Goal: Information Seeking & Learning: Learn about a topic

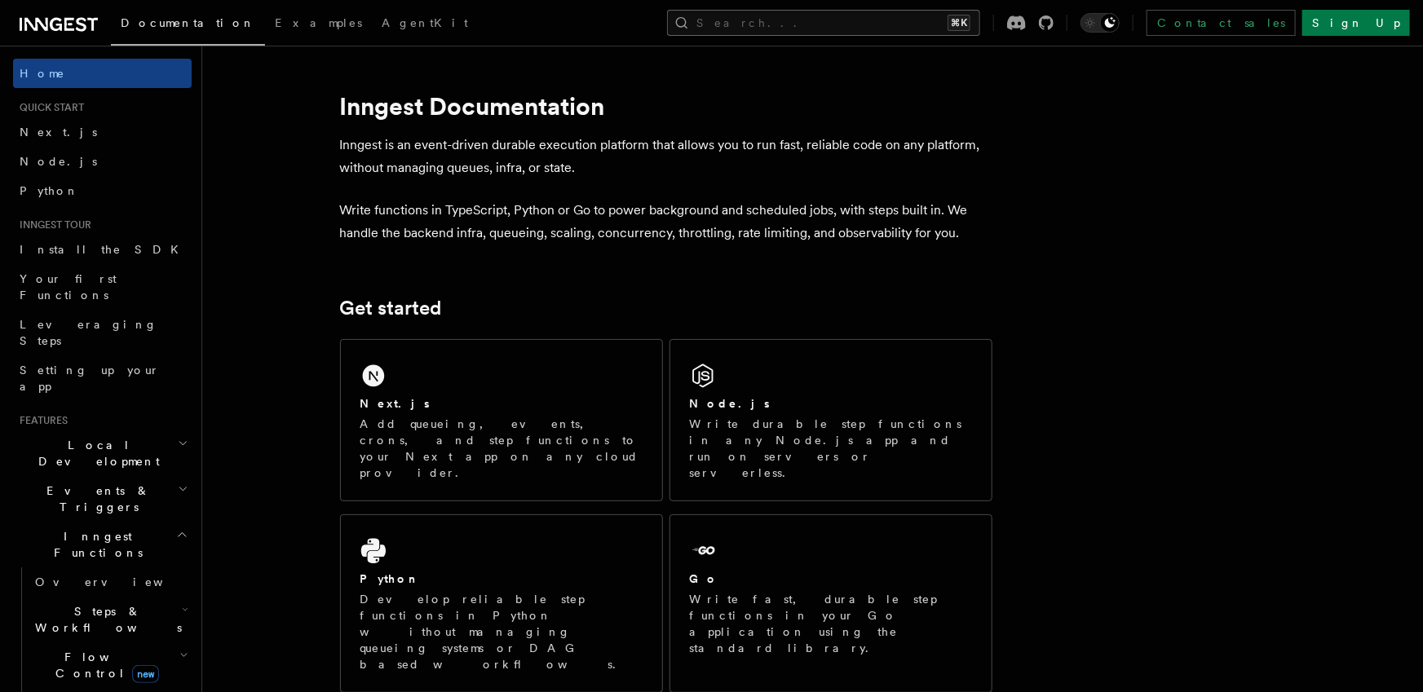
click at [877, 28] on button "Search... ⌘K" at bounding box center [823, 23] width 313 height 26
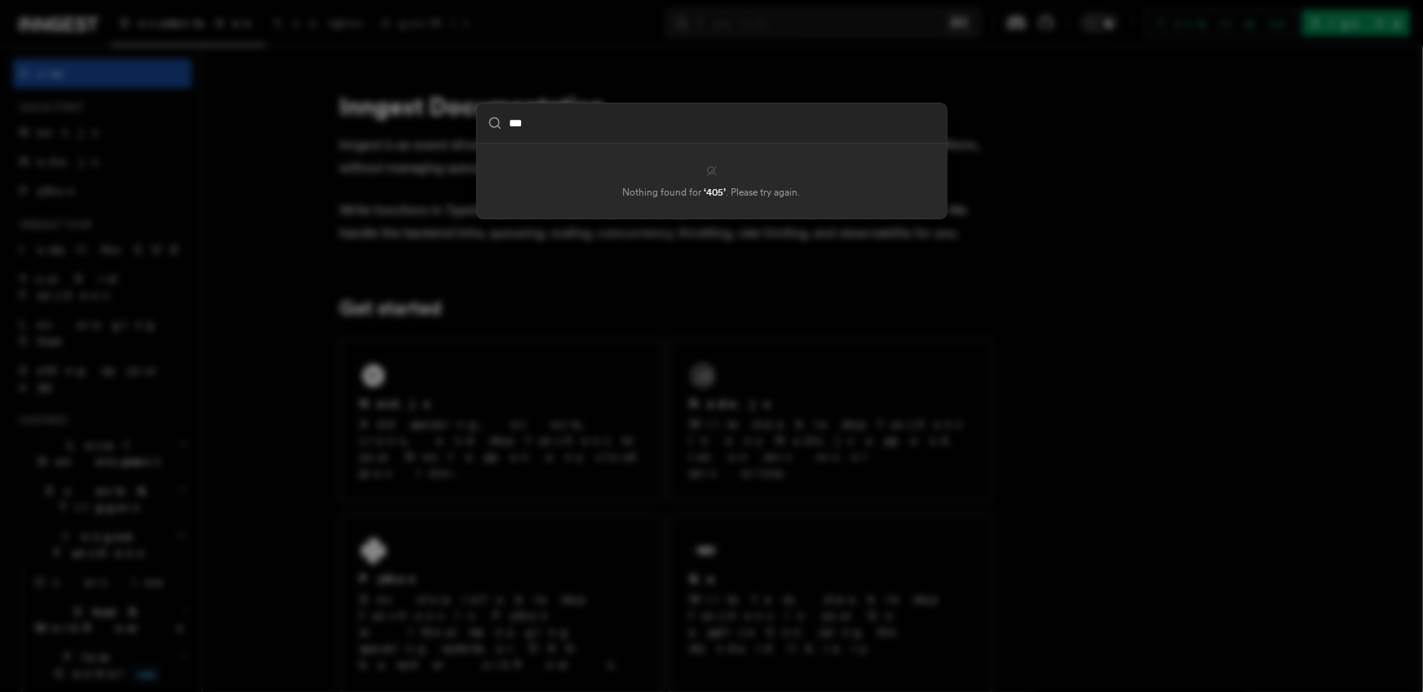
type input "***"
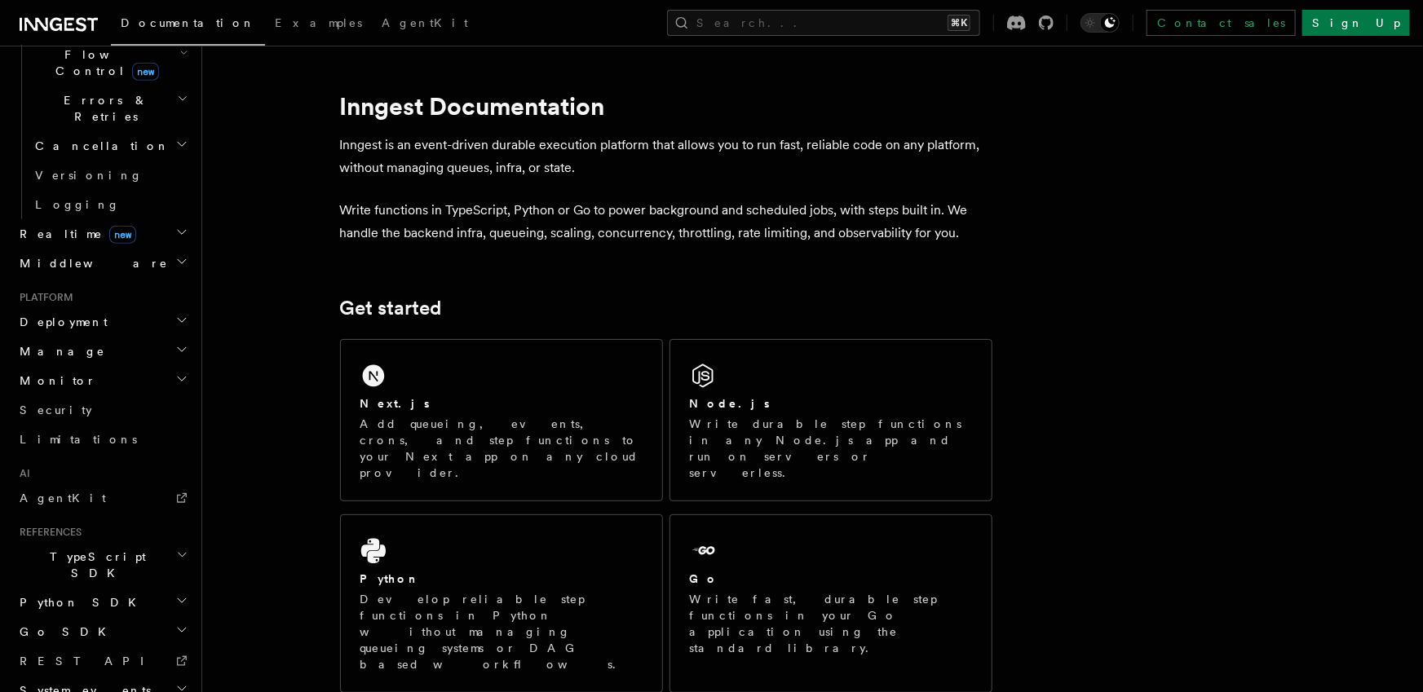
scroll to position [611, 0]
click at [107, 667] on h2 "System events" at bounding box center [102, 681] width 179 height 29
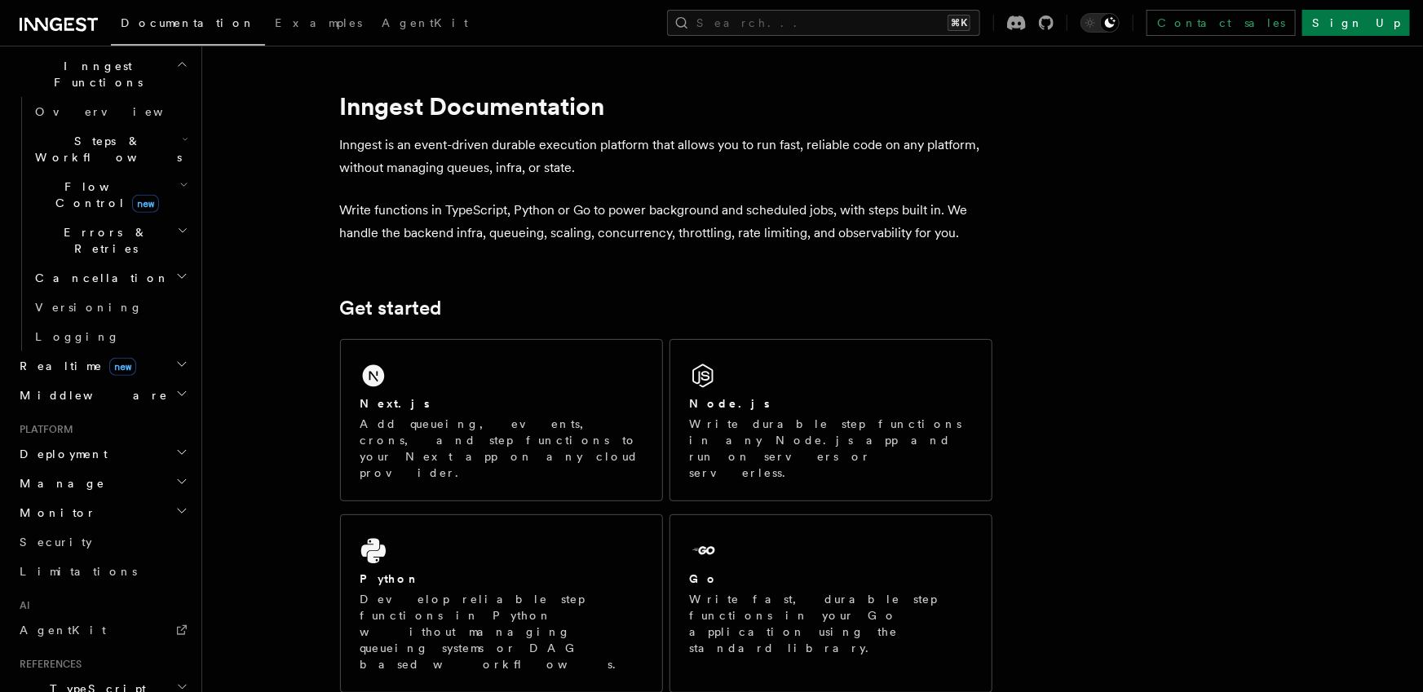
scroll to position [470, 0]
click at [116, 440] on h2 "Deployment" at bounding box center [102, 454] width 179 height 29
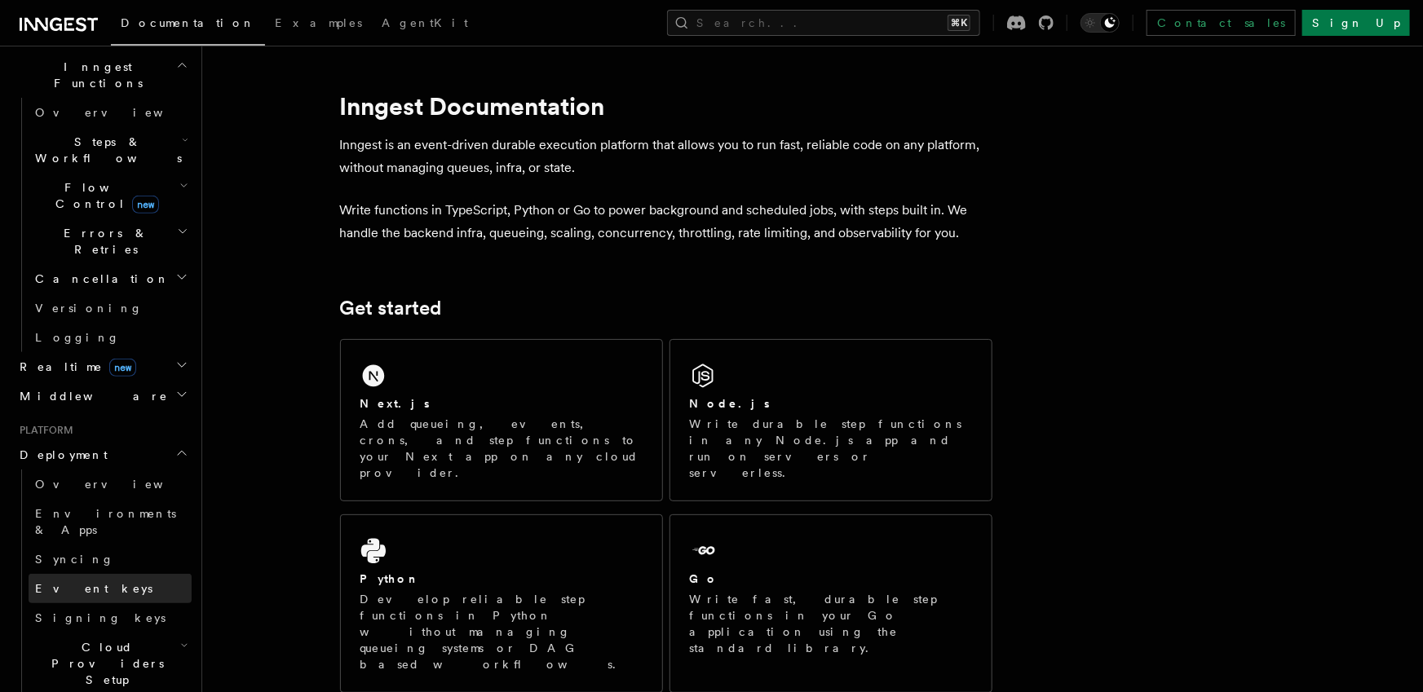
click at [88, 574] on link "Event keys" at bounding box center [110, 588] width 163 height 29
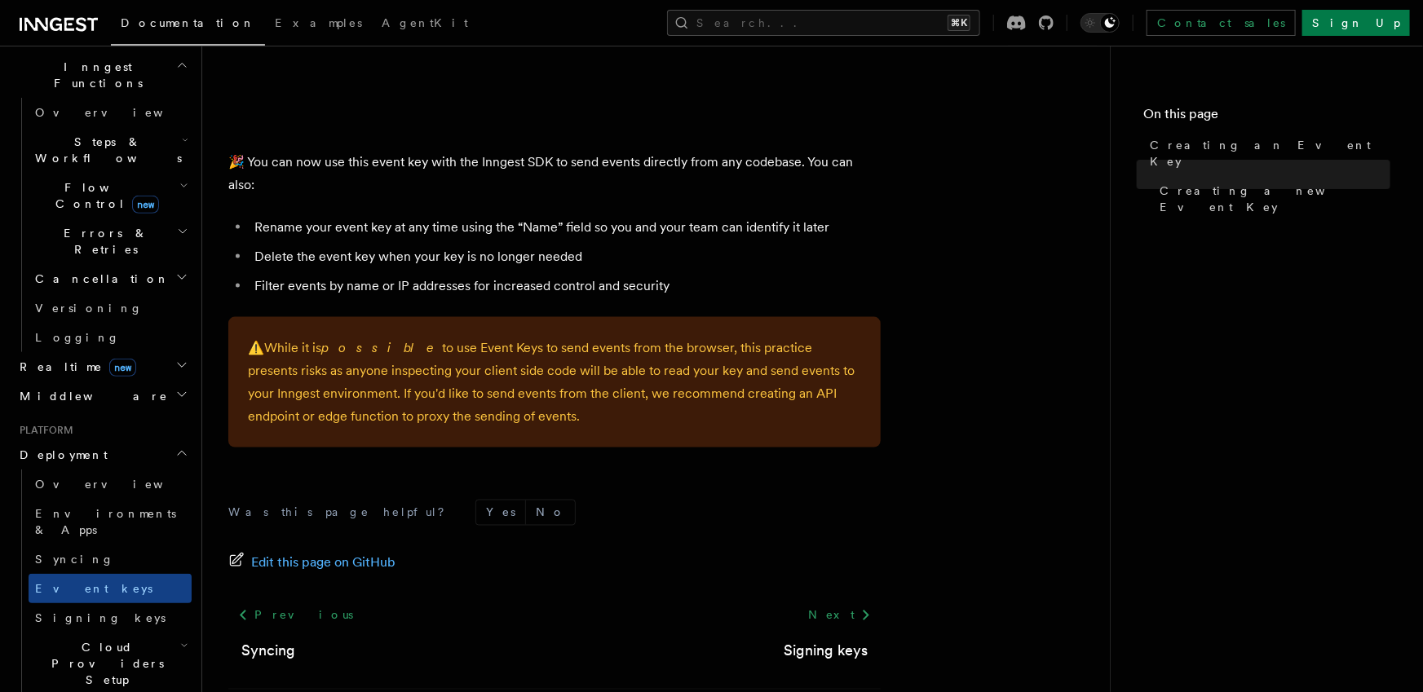
scroll to position [1146, 0]
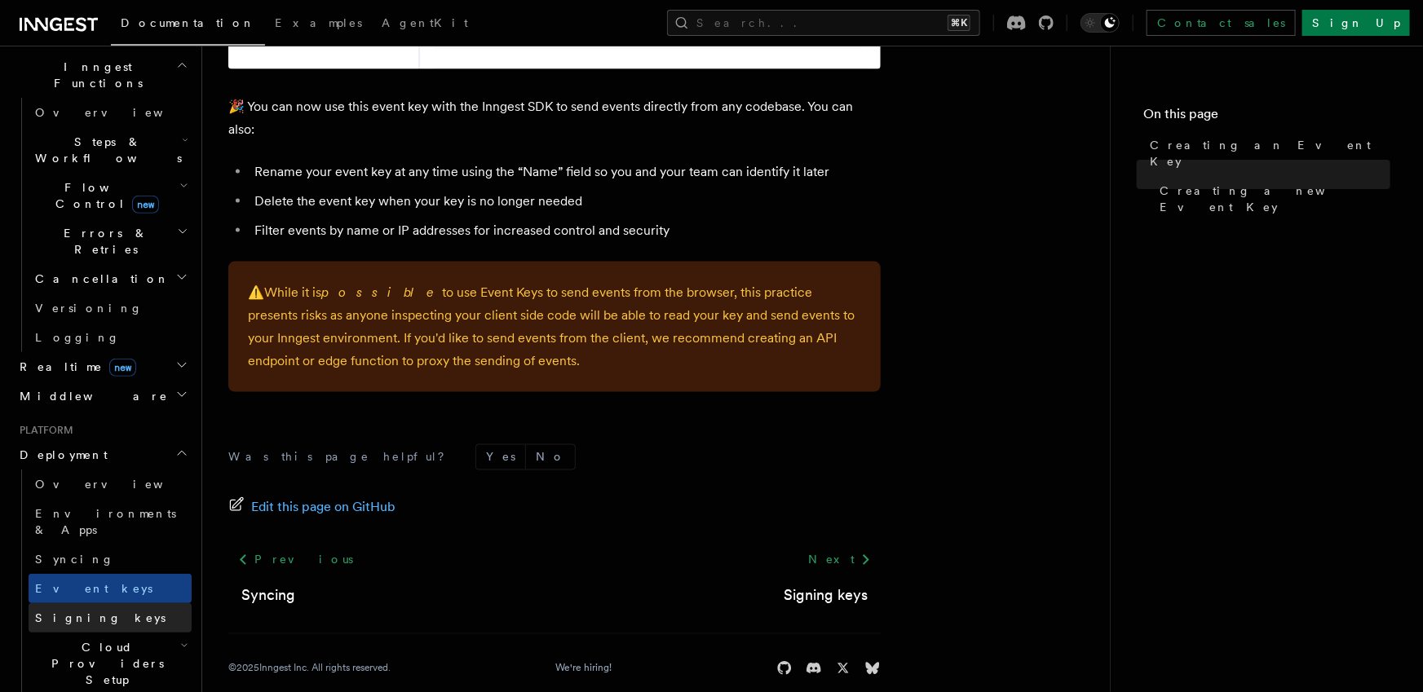
click at [104, 603] on link "Signing keys" at bounding box center [110, 617] width 163 height 29
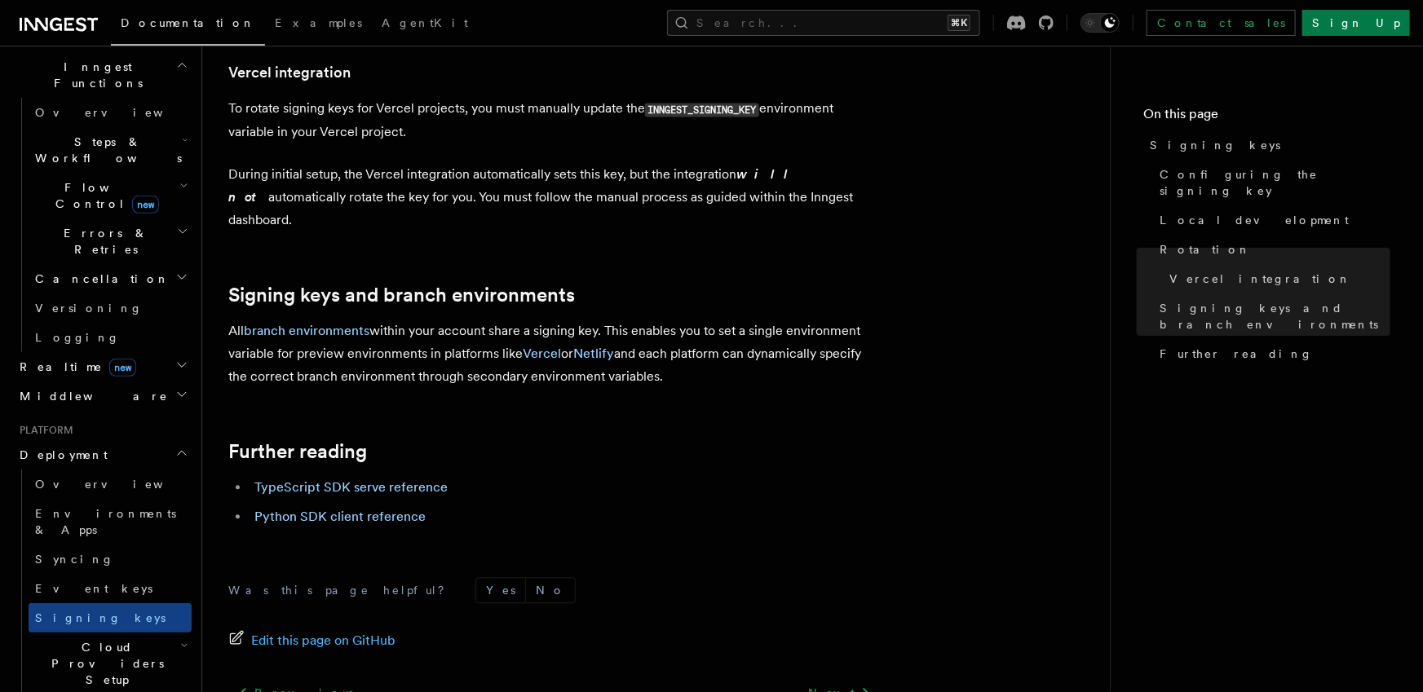
scroll to position [1683, 0]
click at [126, 545] on link "Syncing" at bounding box center [110, 559] width 163 height 29
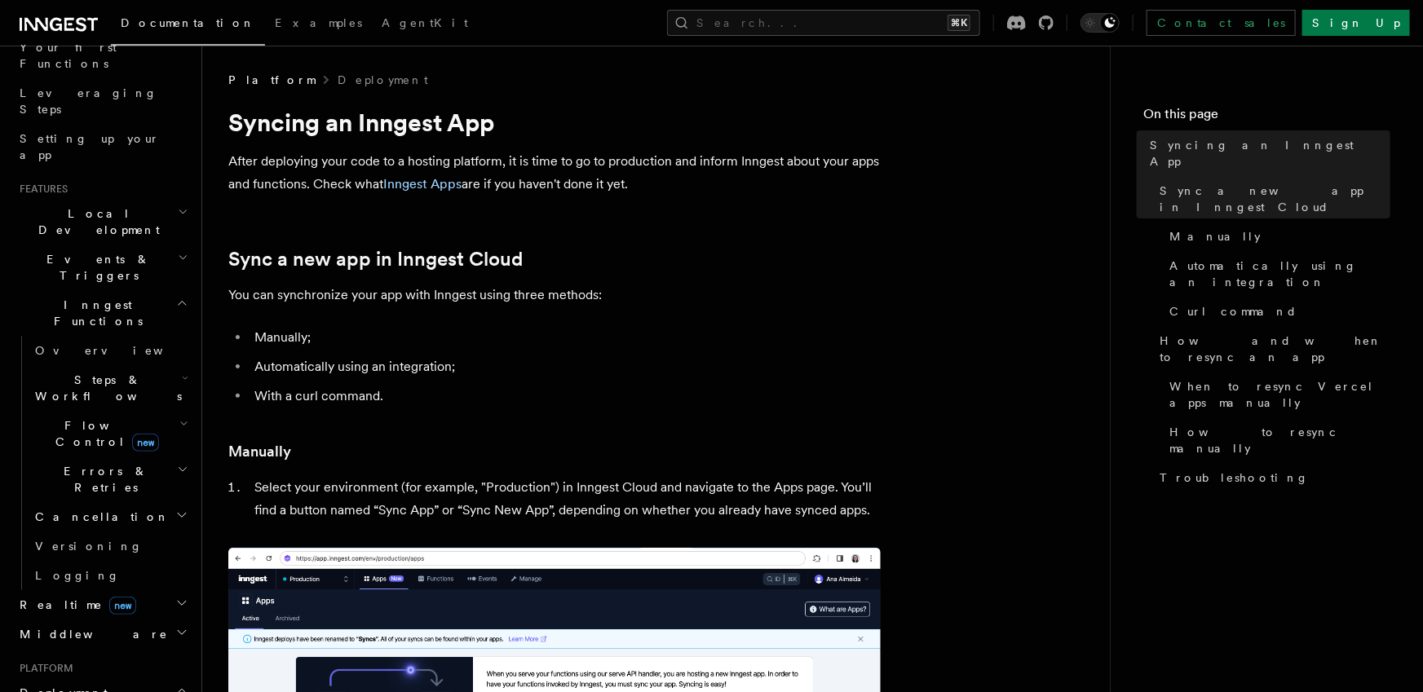
scroll to position [225, 0]
click at [112, 251] on h2 "Events & Triggers" at bounding box center [102, 274] width 179 height 46
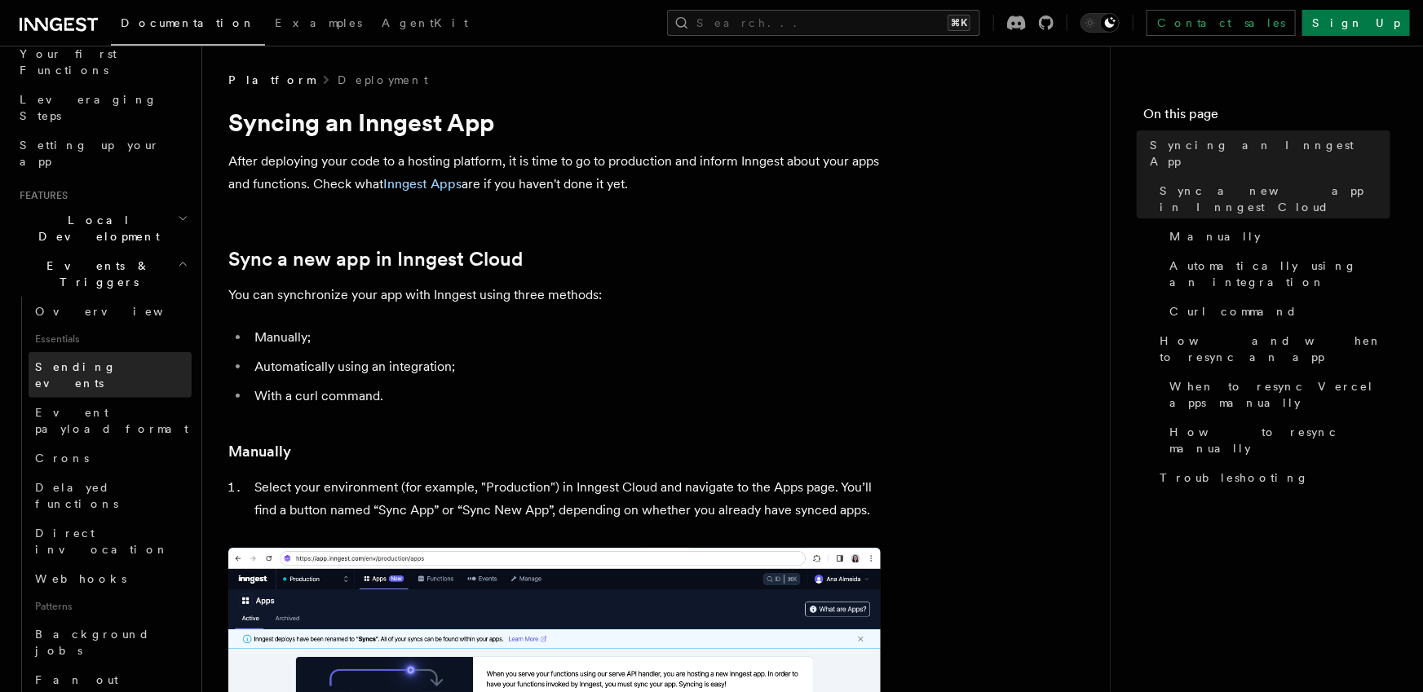
click at [130, 352] on link "Sending events" at bounding box center [110, 375] width 163 height 46
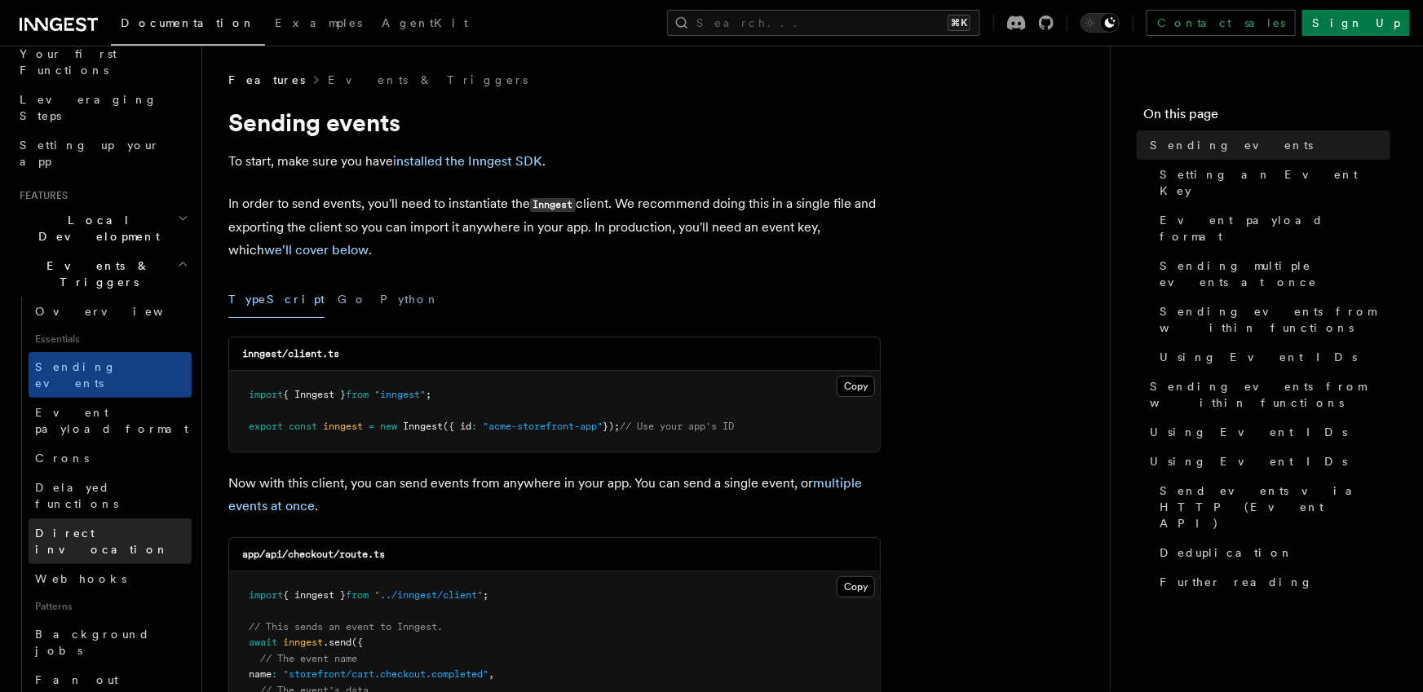
click at [130, 518] on link "Direct invocation" at bounding box center [110, 541] width 163 height 46
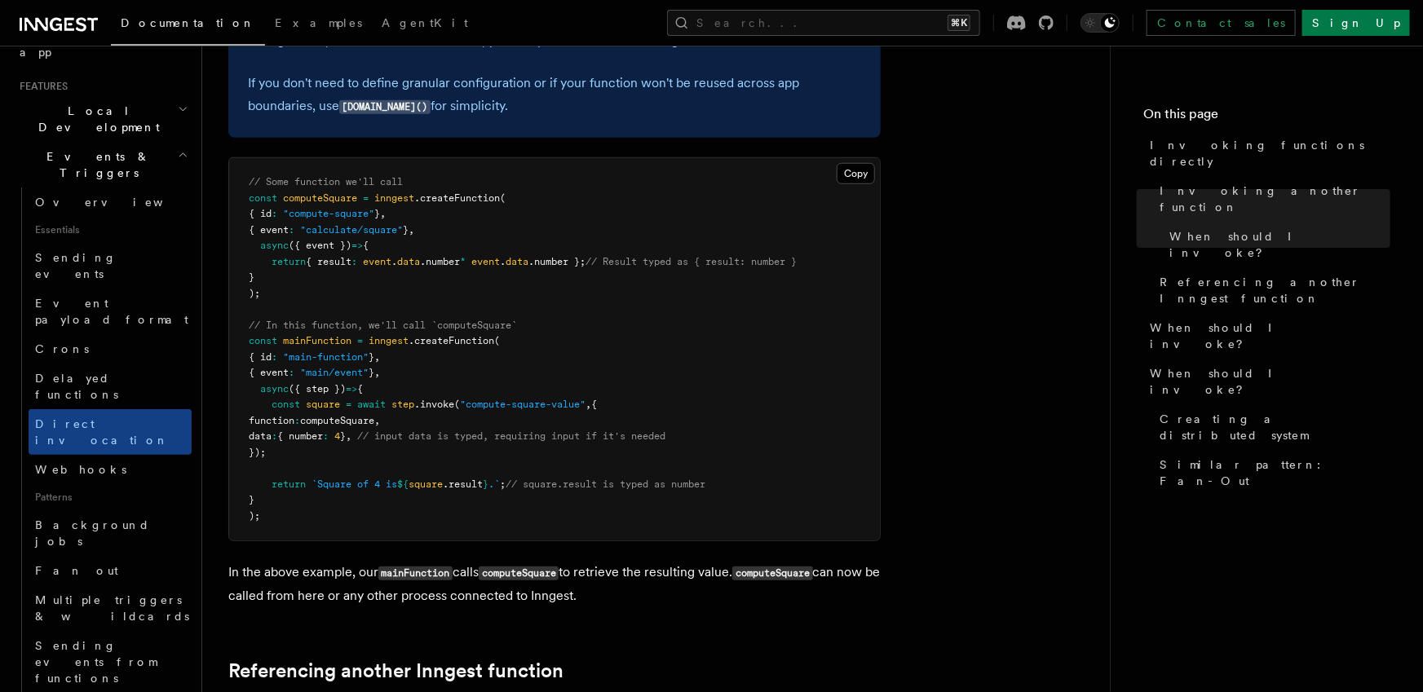
scroll to position [335, 0]
click at [143, 638] on span "Sending events from functions" at bounding box center [95, 661] width 121 height 46
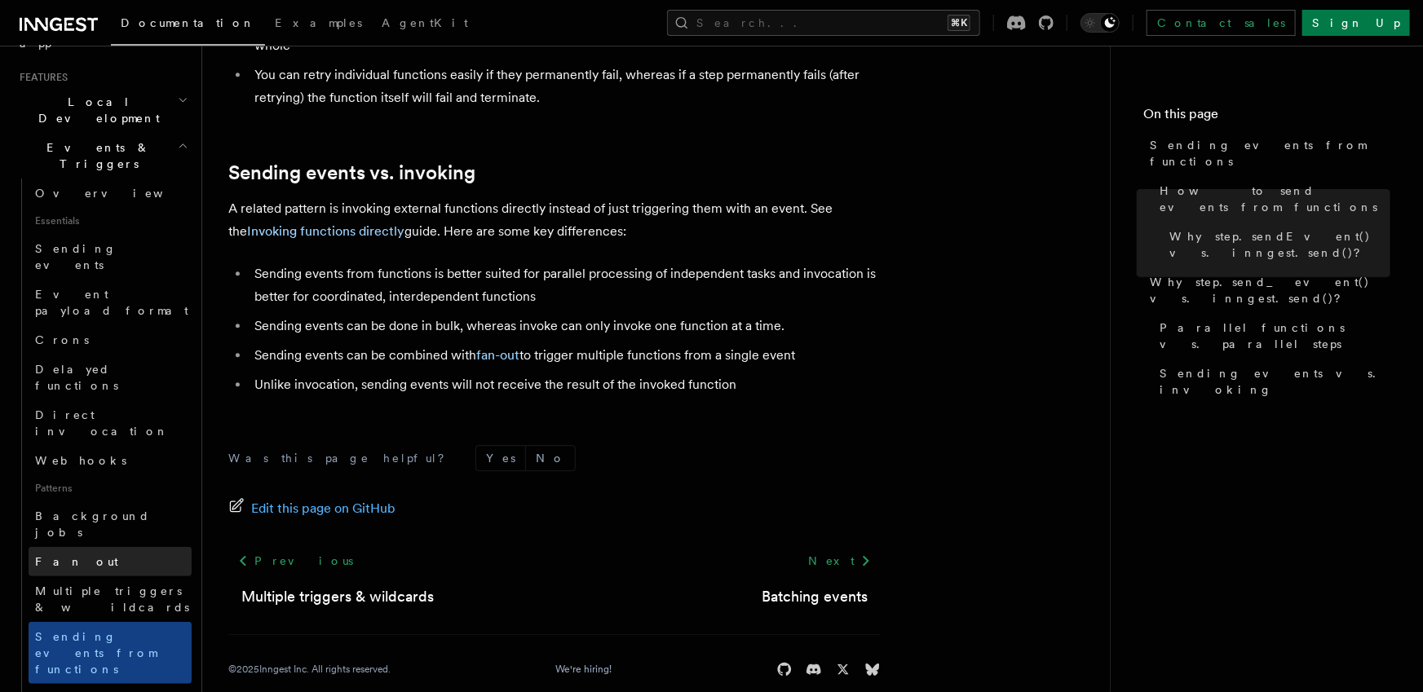
scroll to position [347, 0]
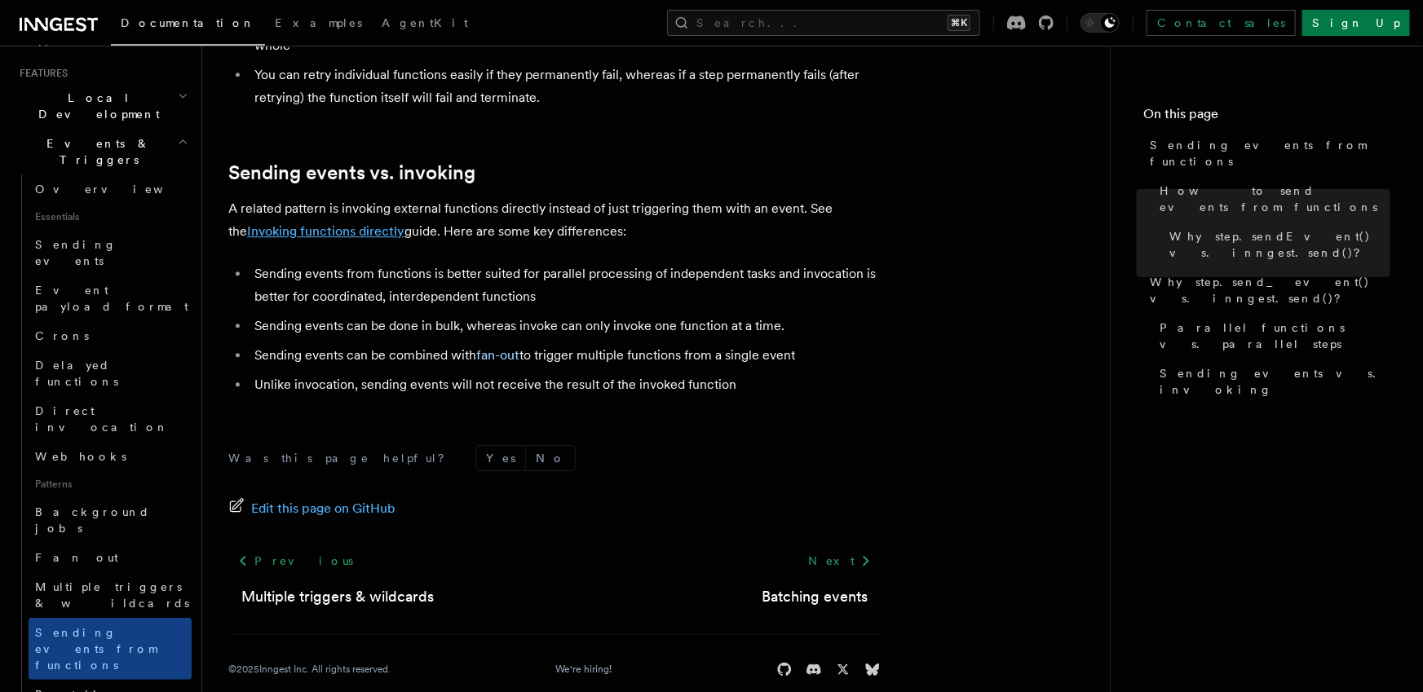
click at [307, 223] on link "Invoking functions directly" at bounding box center [325, 230] width 157 height 15
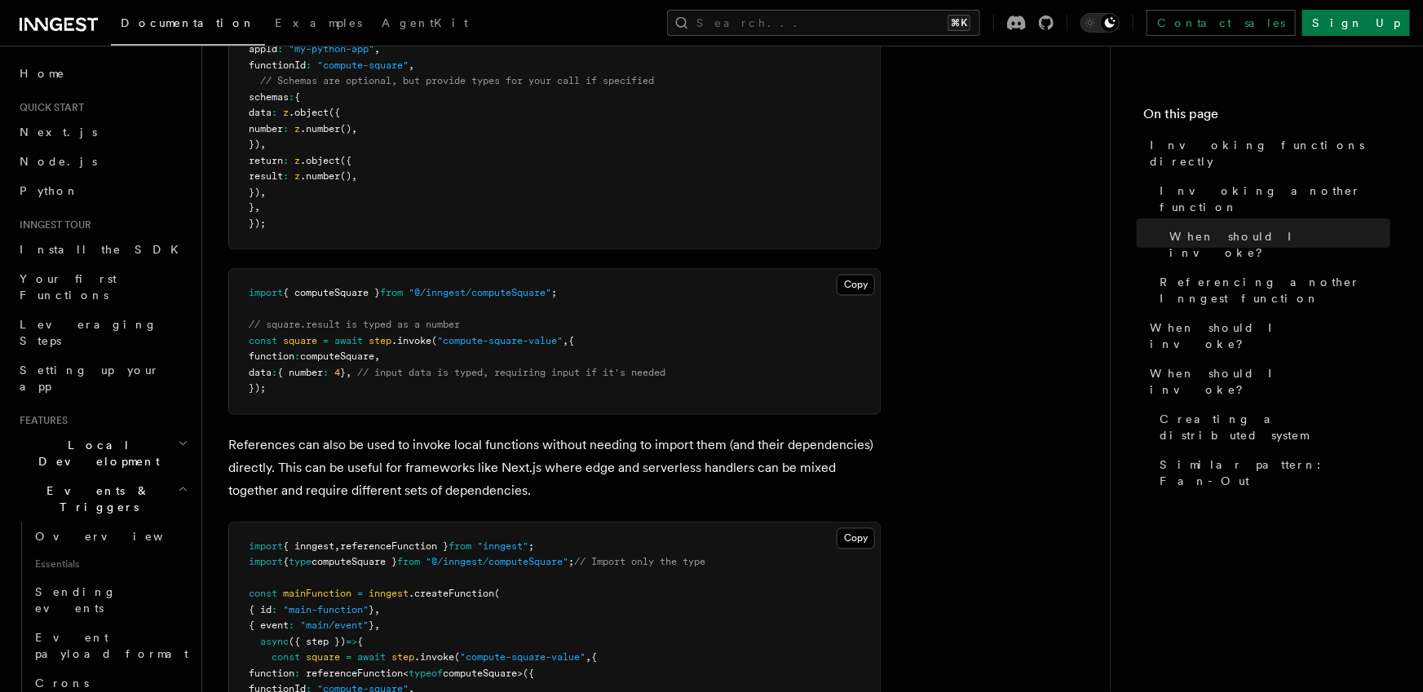
scroll to position [1292, 0]
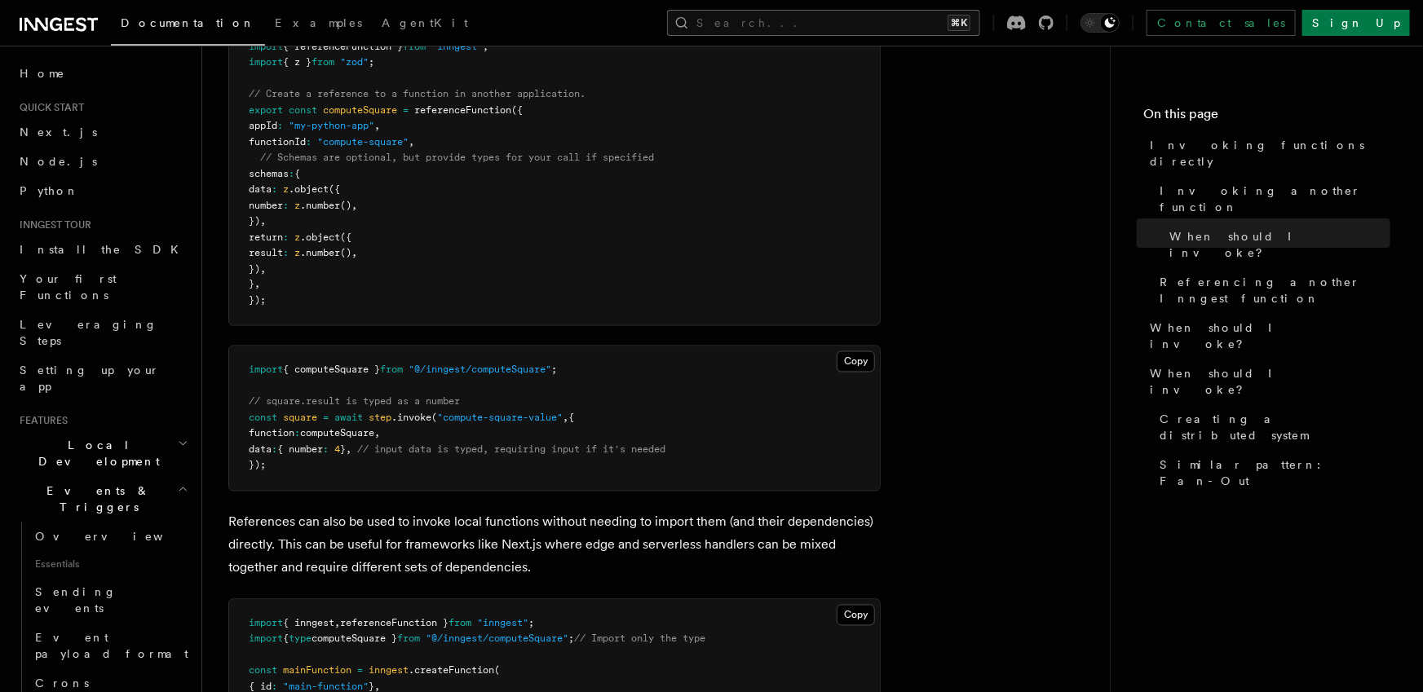
click at [897, 24] on button "Search... ⌘K" at bounding box center [823, 23] width 313 height 26
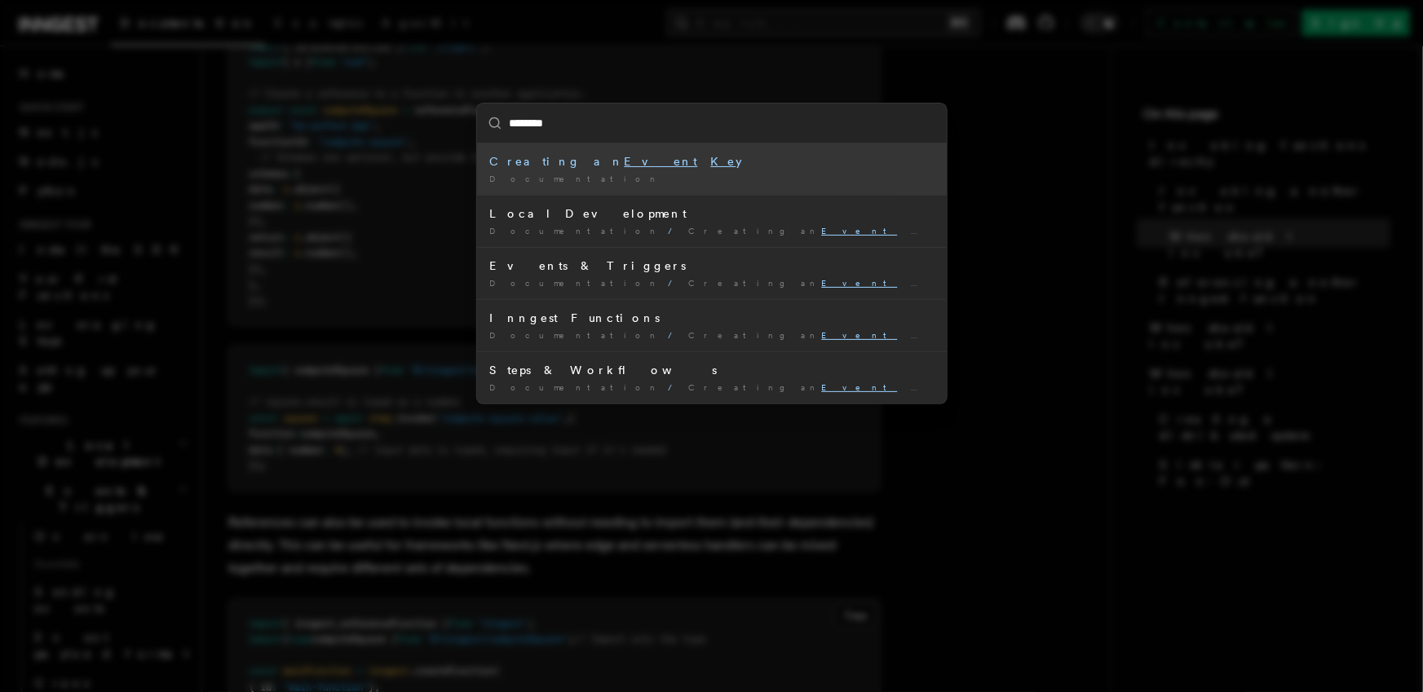
type input "*********"
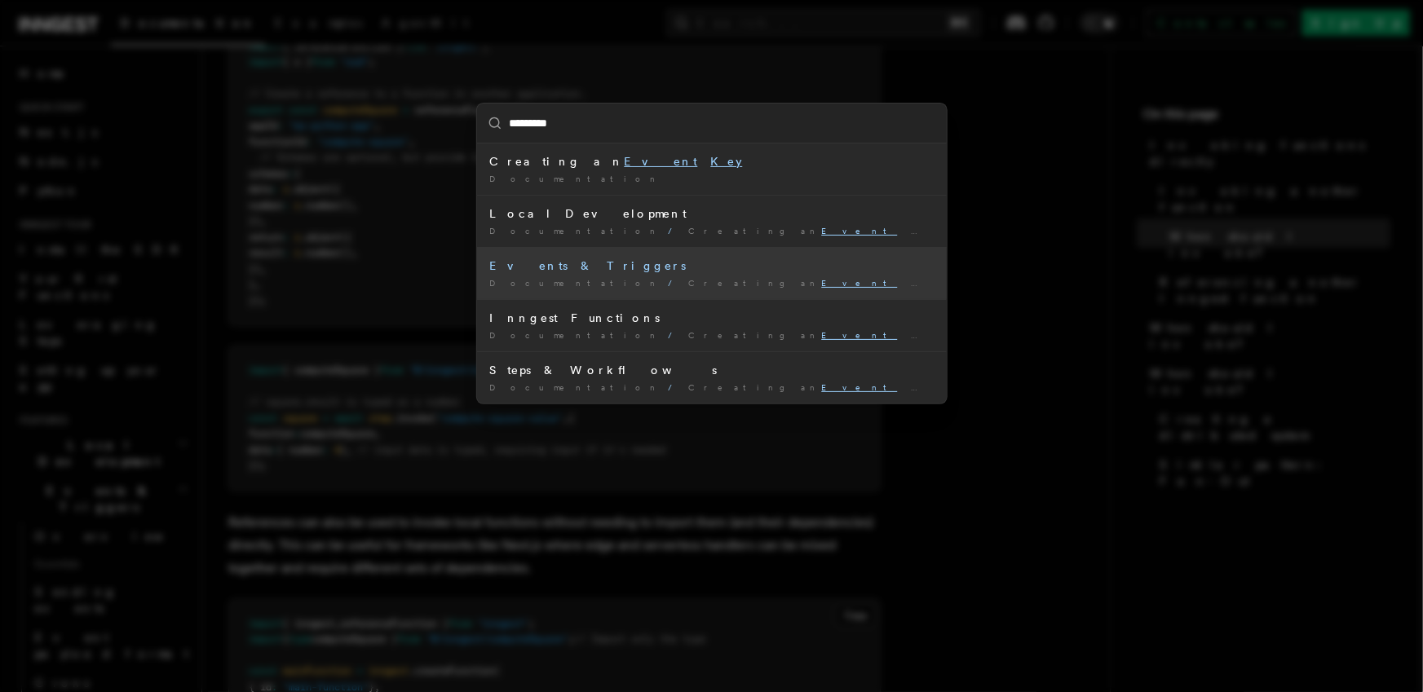
click at [563, 268] on div "Events & Triggers" at bounding box center [711, 266] width 443 height 16
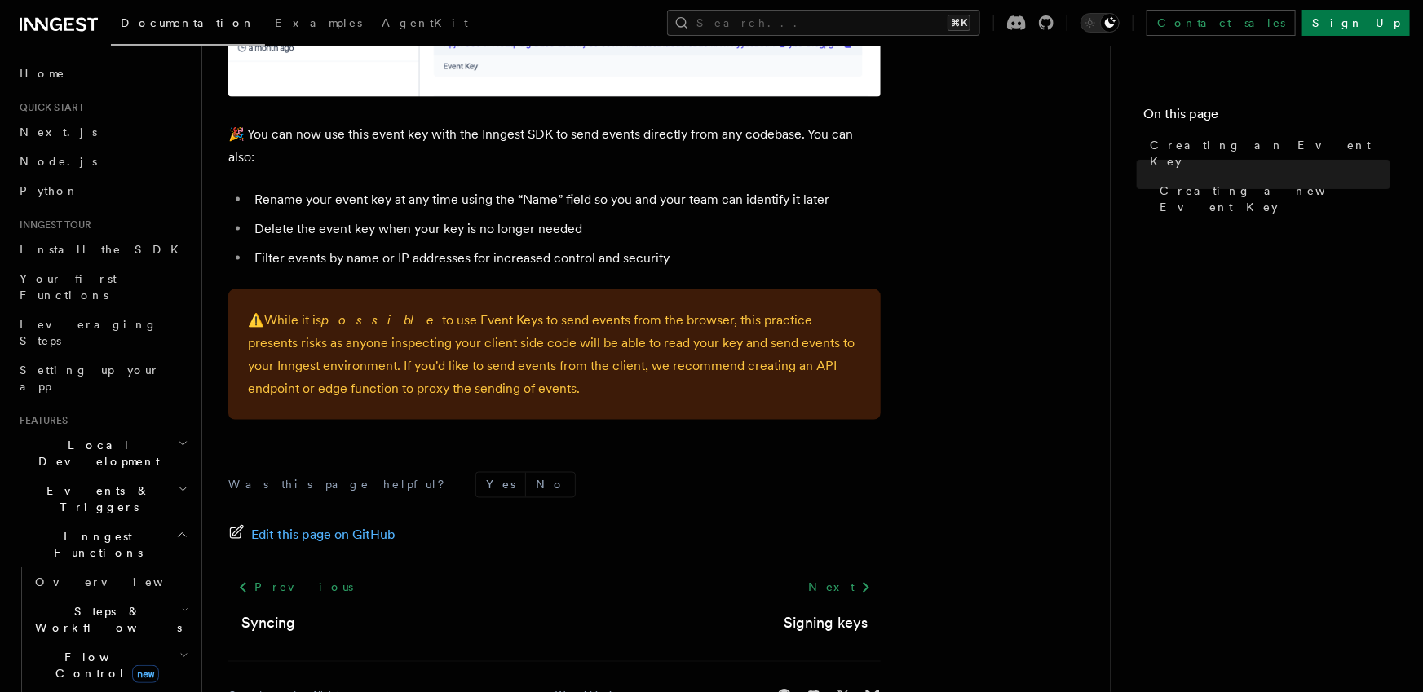
scroll to position [1119, 0]
click at [848, 572] on link "Next" at bounding box center [839, 586] width 82 height 29
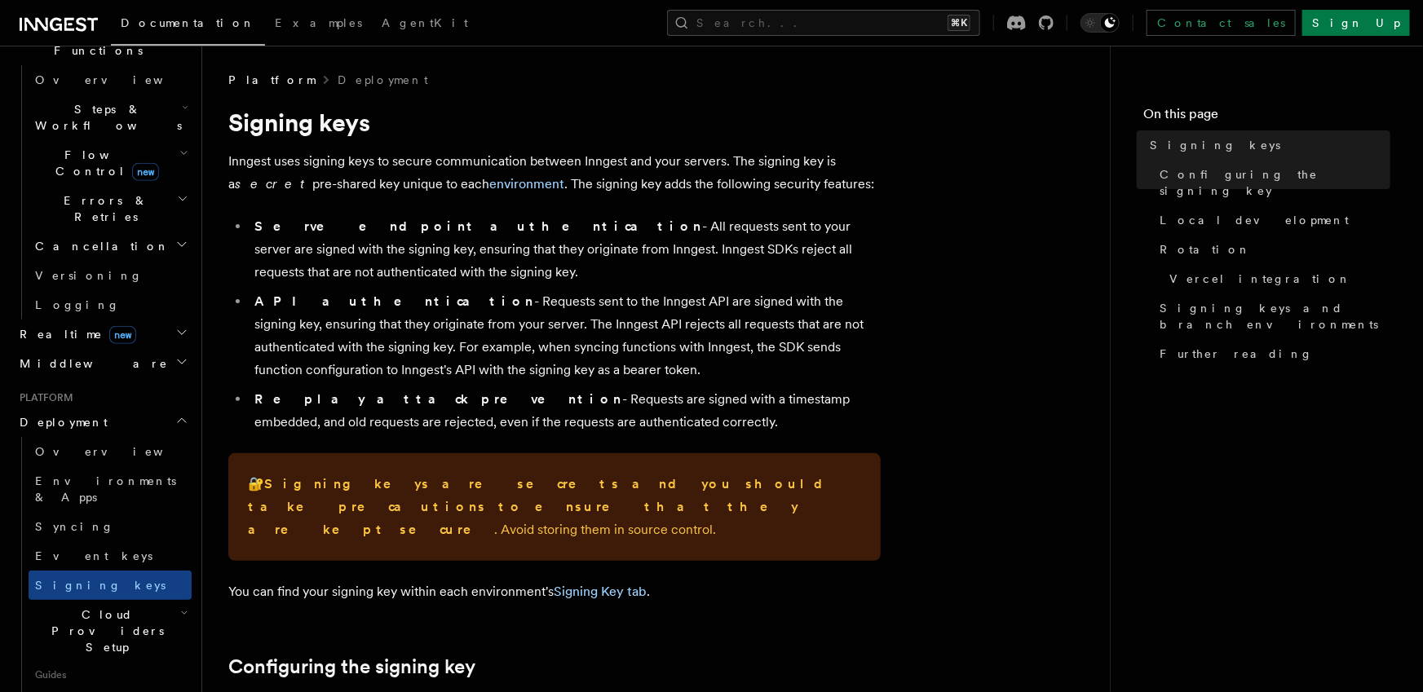
scroll to position [503, 0]
click at [169, 599] on h2 "Cloud Providers Setup" at bounding box center [110, 630] width 163 height 62
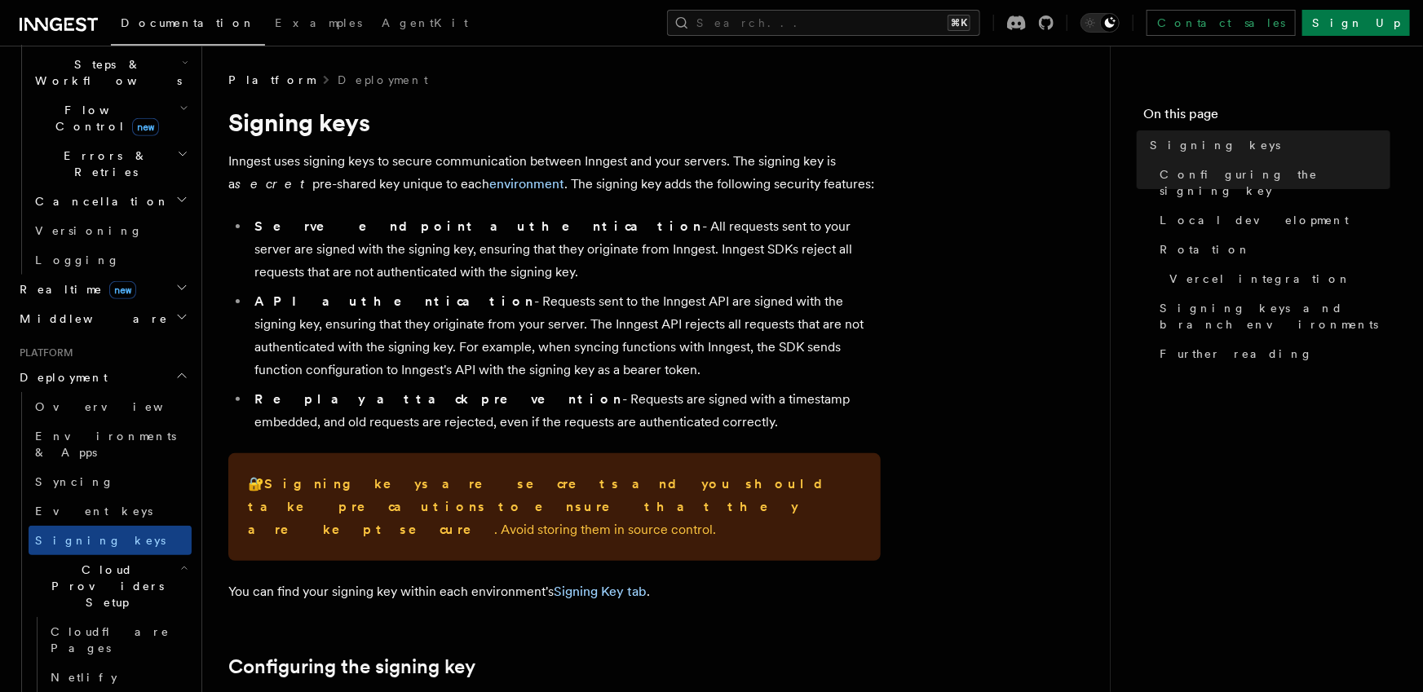
scroll to position [552, 0]
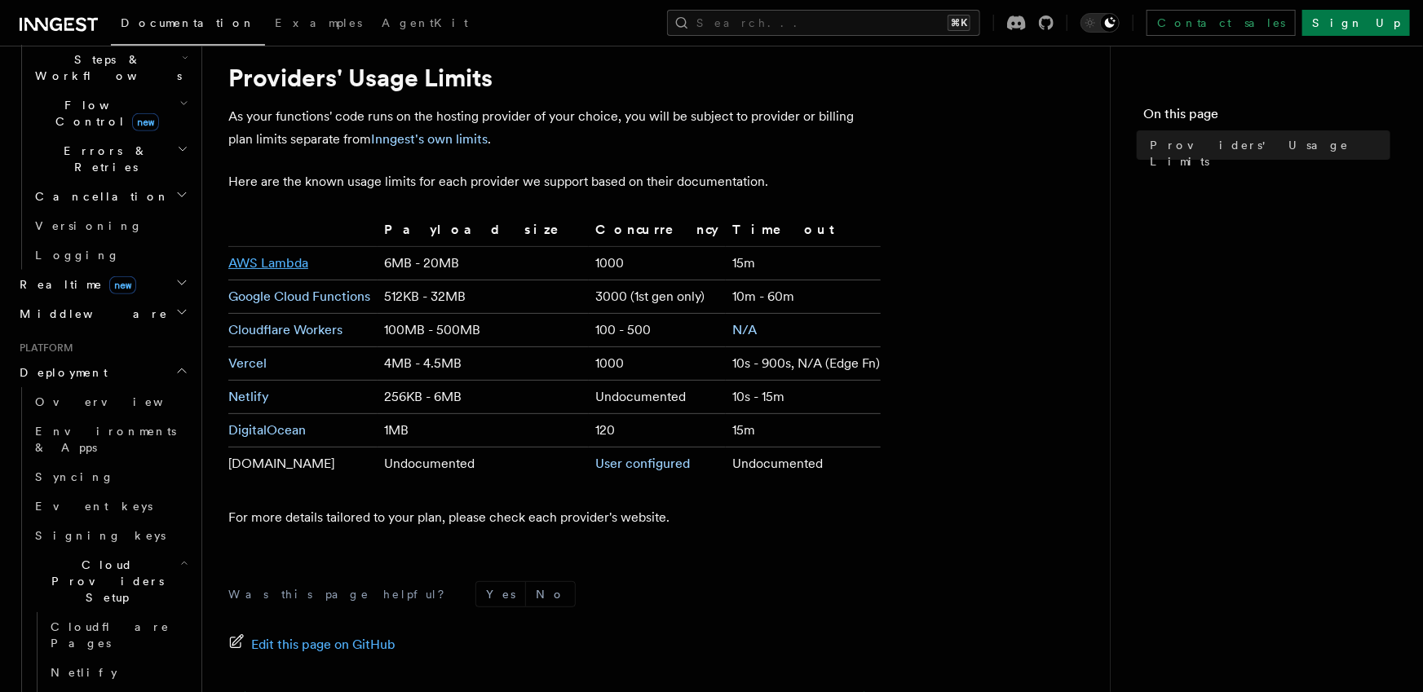
scroll to position [46, 0]
click at [293, 267] on link "AWS Lambda" at bounding box center [268, 261] width 80 height 15
